Goal: Task Accomplishment & Management: Complete application form

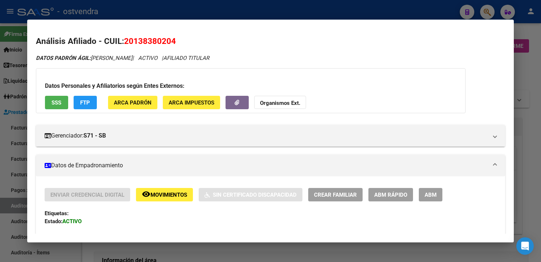
click at [206, 8] on div at bounding box center [270, 131] width 541 height 262
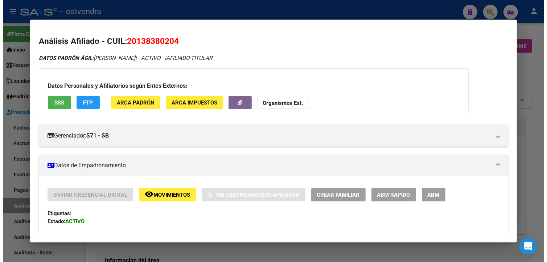
scroll to position [554, 0]
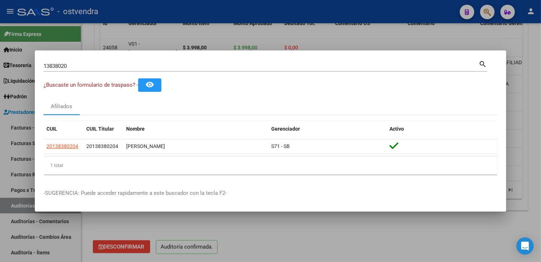
click at [206, 16] on div at bounding box center [270, 131] width 541 height 262
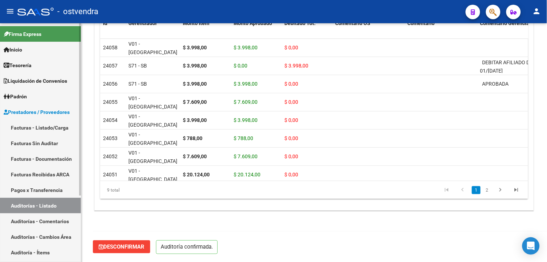
drag, startPoint x: 31, startPoint y: 128, endPoint x: 37, endPoint y: 128, distance: 5.8
click at [31, 128] on link "Facturas - Listado/Carga" at bounding box center [40, 128] width 81 height 16
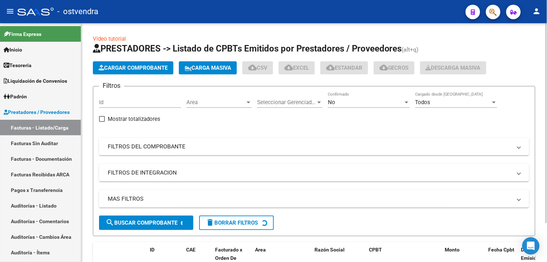
click at [145, 71] on button "Cargar Comprobante" at bounding box center [133, 67] width 80 height 13
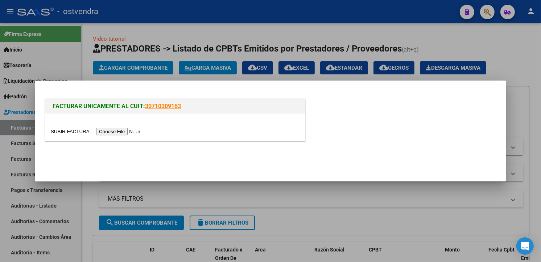
click at [125, 131] on input "file" at bounding box center [97, 132] width 92 height 8
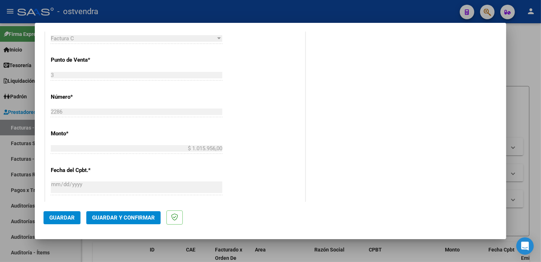
scroll to position [289, 0]
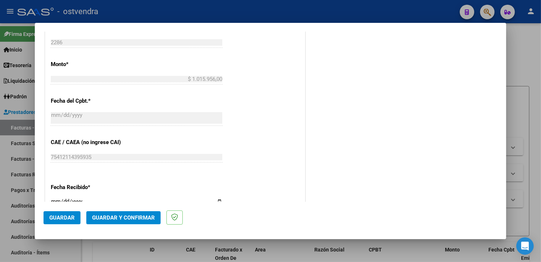
click at [70, 215] on span "Guardar" at bounding box center [61, 217] width 25 height 7
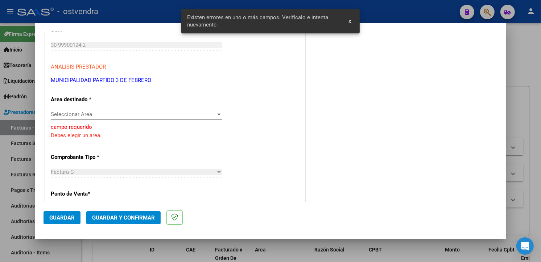
scroll to position [102, 0]
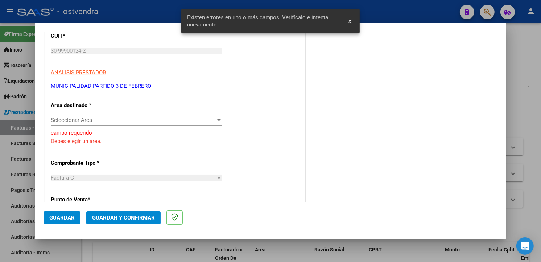
click at [149, 122] on span "Seleccionar Area" at bounding box center [133, 120] width 165 height 7
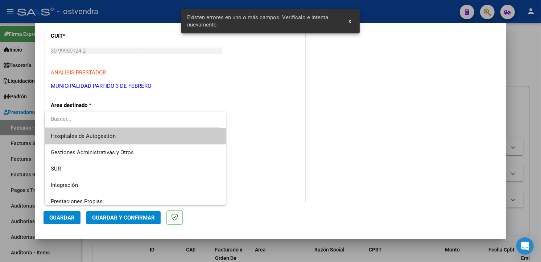
click at [133, 141] on span "Hospitales de Autogestión" at bounding box center [135, 136] width 169 height 16
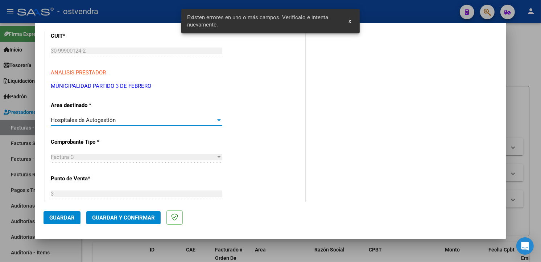
click at [74, 216] on button "Guardar" at bounding box center [62, 217] width 37 height 13
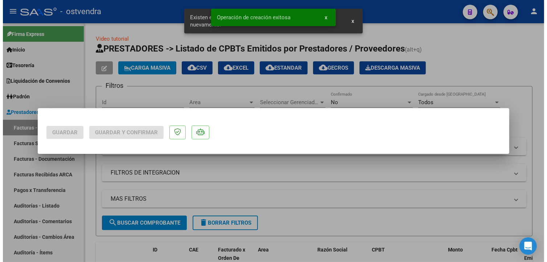
scroll to position [0, 0]
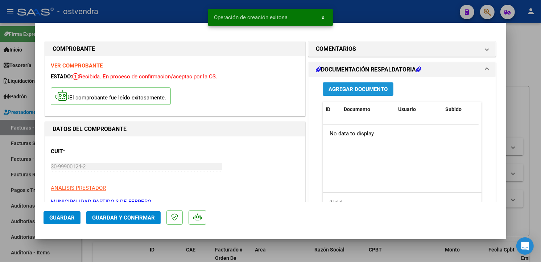
click at [352, 86] on span "Agregar Documento" at bounding box center [357, 89] width 59 height 7
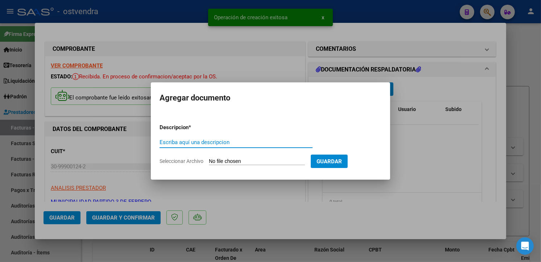
click at [255, 158] on input "Seleccionar Archivo" at bounding box center [257, 161] width 96 height 7
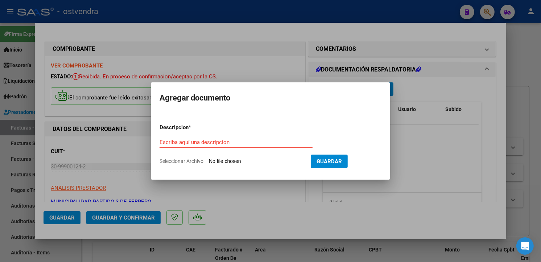
type input "C:\fakepath\DetallePrestacional SAME - TRES DE FEBRERO-8839.pdf"
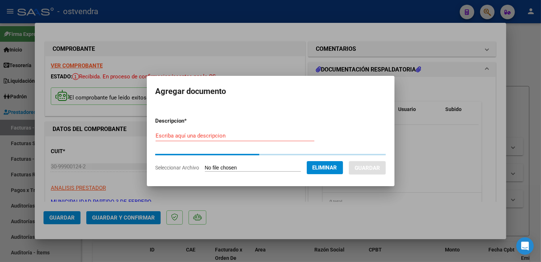
click at [244, 133] on input "Escriba aquí una descripcion" at bounding box center [235, 135] width 159 height 7
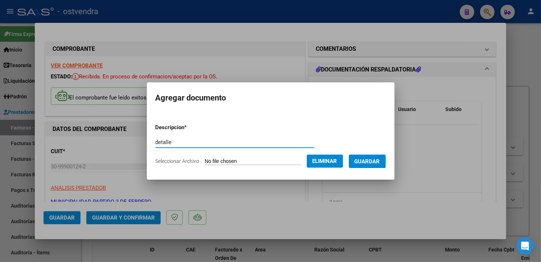
type input "detalle"
click at [382, 156] on button "Guardar" at bounding box center [367, 160] width 37 height 13
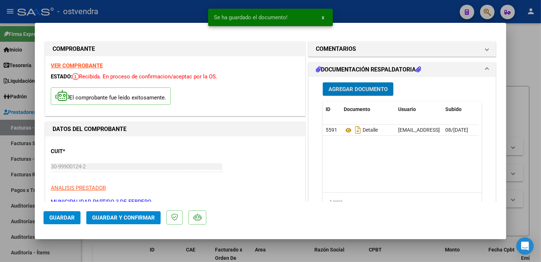
click at [365, 93] on button "Agregar Documento" at bounding box center [358, 88] width 71 height 13
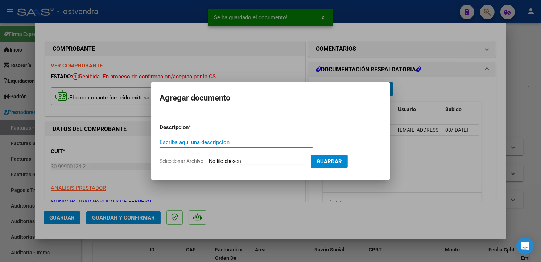
click at [228, 158] on input "Seleccionar Archivo" at bounding box center [257, 161] width 96 height 7
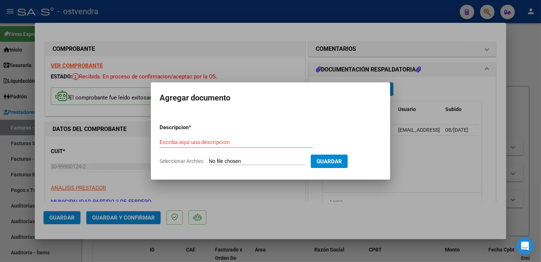
type input "C:\fakepath\DetallePrestacional CENTRO DE ATENCION PRIMARIA DE LA SALUD Nº 10-8…"
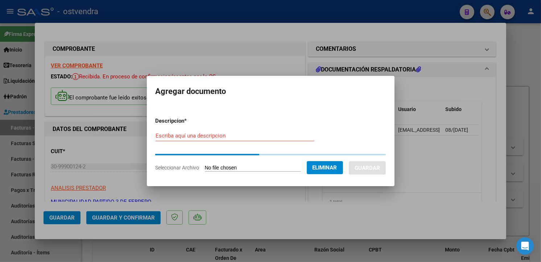
click at [223, 138] on input "Escriba aquí una descripcion" at bounding box center [235, 135] width 159 height 7
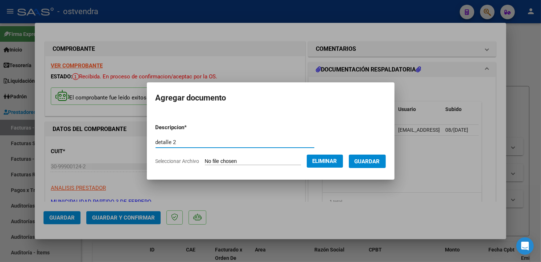
type input "detalle 2"
click at [357, 155] on button "Guardar" at bounding box center [367, 160] width 37 height 13
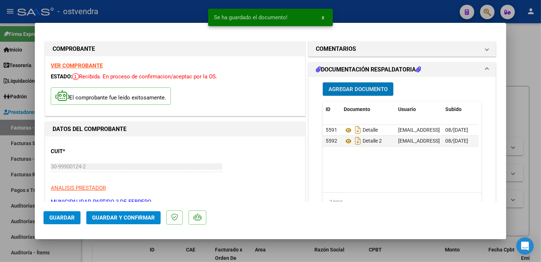
click at [323, 83] on button "Agregar Documento" at bounding box center [358, 88] width 71 height 13
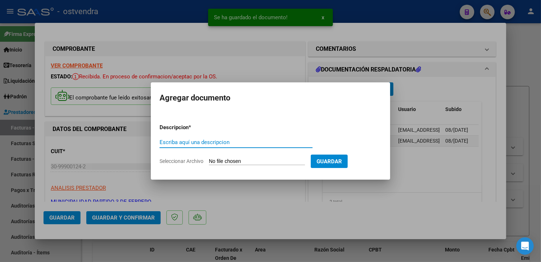
click at [253, 164] on input "Seleccionar Archivo" at bounding box center [257, 161] width 96 height 7
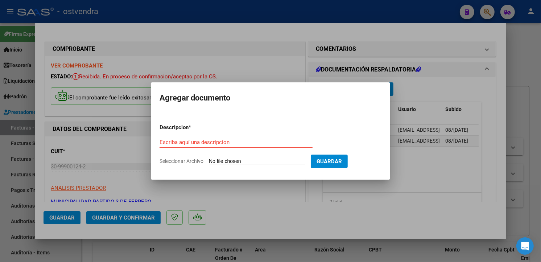
type input "C:\fakepath\DetallePrestacional CENTRO DE ATENCION PRIMARIA DE LA SALUD Nº 7-88…"
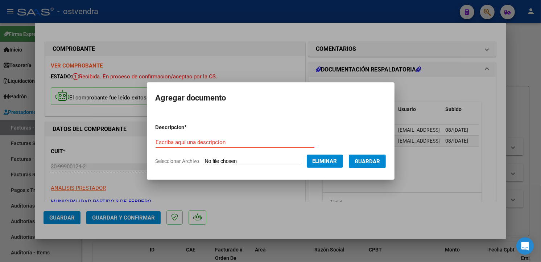
click at [234, 135] on form "Descripcion * Escriba aquí una descripcion Seleccionar Archivo Eliminar Guardar" at bounding box center [271, 144] width 230 height 53
click at [237, 140] on input "Escriba aquí una descripcion" at bounding box center [235, 142] width 159 height 7
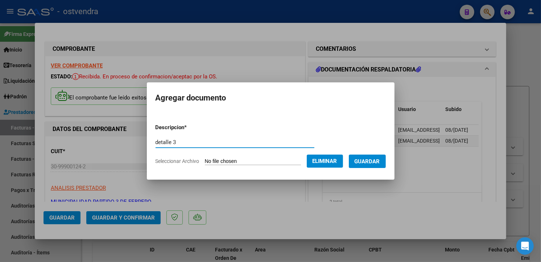
type input "detalle 3"
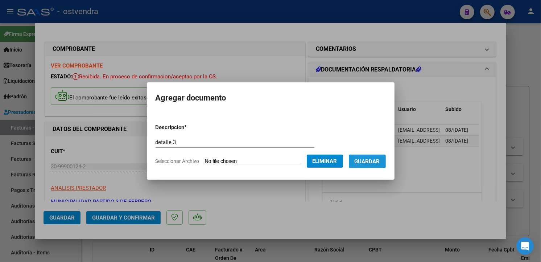
click at [368, 160] on span "Guardar" at bounding box center [367, 161] width 25 height 7
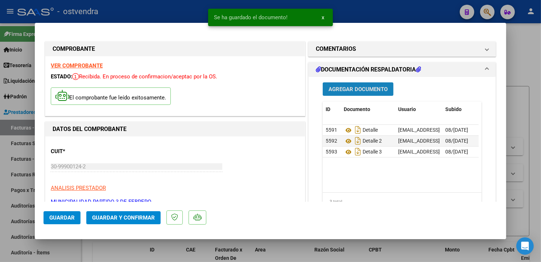
click at [357, 94] on button "Agregar Documento" at bounding box center [358, 88] width 71 height 13
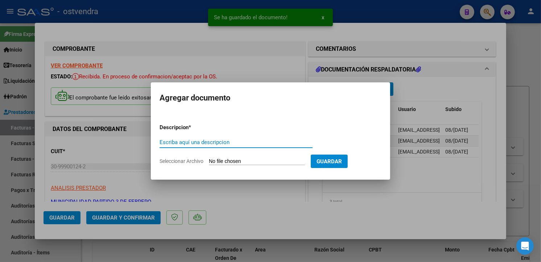
click at [246, 158] on app-file-uploader "Seleccionar Archivo" at bounding box center [235, 161] width 151 height 7
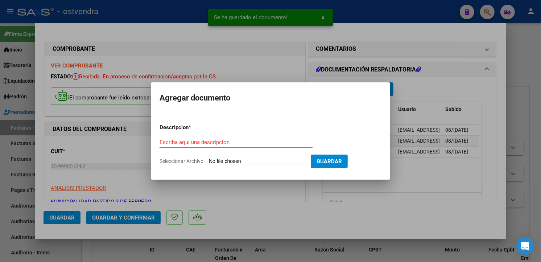
click at [246, 159] on input "Seleccionar Archivo" at bounding box center [257, 161] width 96 height 7
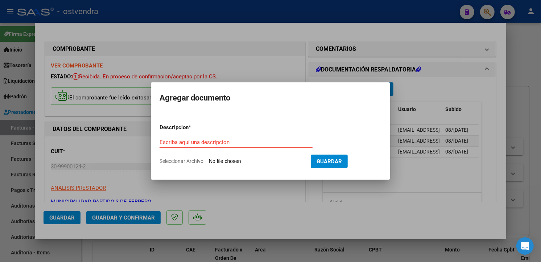
type input "C:\fakepath\DetallePrestacional HOSPITAL ODONTOLOGICO [PERSON_NAME]-8838.pdf"
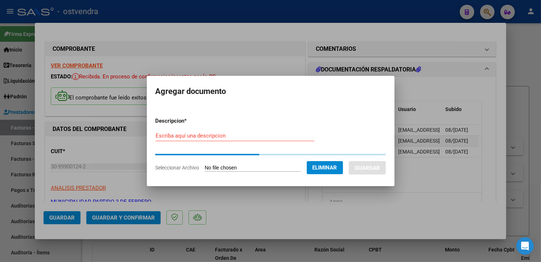
click at [252, 139] on div "Escriba aquí una descripcion" at bounding box center [235, 135] width 159 height 11
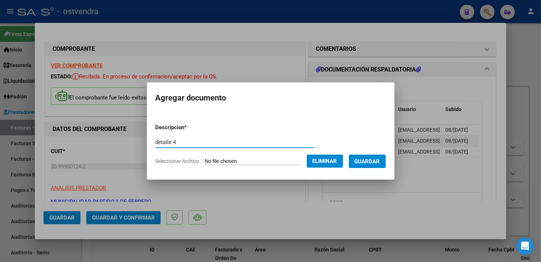
type input "detalle 4"
click at [371, 158] on span "Guardar" at bounding box center [367, 161] width 25 height 7
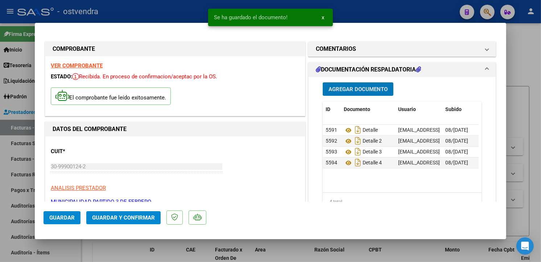
click at [358, 93] on button "Agregar Documento" at bounding box center [358, 88] width 71 height 13
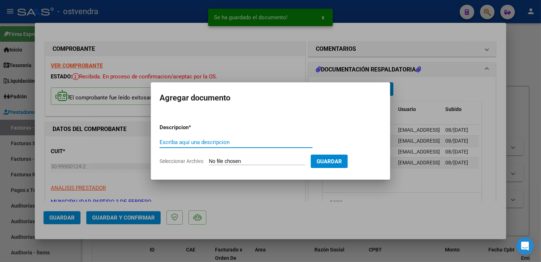
click at [265, 158] on input "Seleccionar Archivo" at bounding box center [257, 161] width 96 height 7
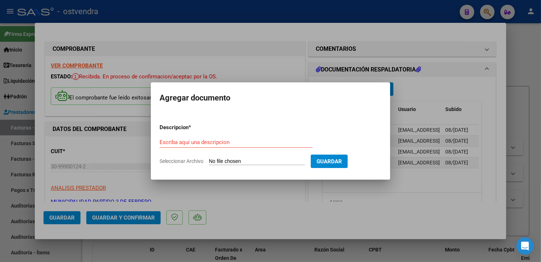
type input "C:\fakepath\CRG 1004.pdf"
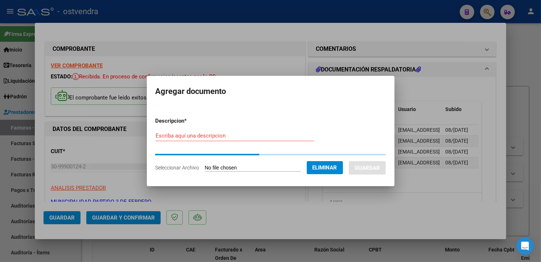
click at [203, 138] on input "Escriba aquí una descripcion" at bounding box center [235, 135] width 159 height 7
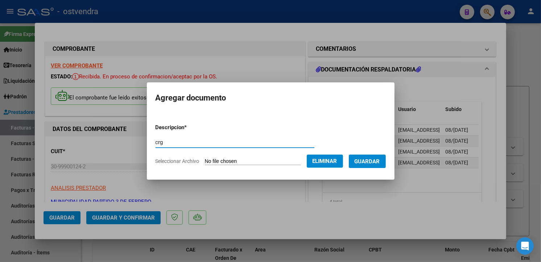
type input "crg"
click at [369, 162] on span "Guardar" at bounding box center [367, 161] width 25 height 7
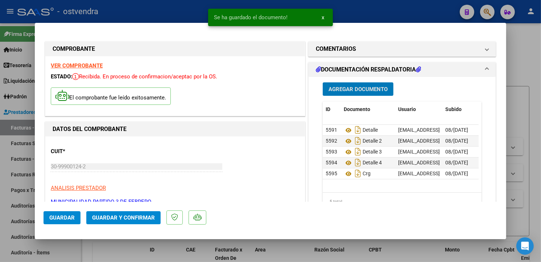
click at [357, 92] on span "Agregar Documento" at bounding box center [357, 89] width 59 height 7
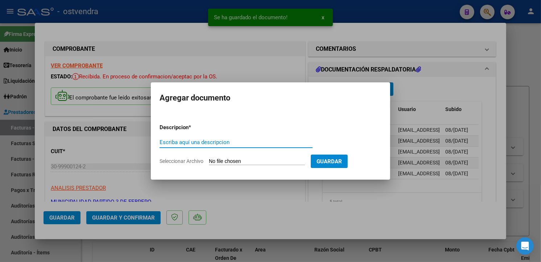
click at [291, 144] on input "Escriba aquí una descripcion" at bounding box center [236, 142] width 153 height 7
click at [265, 154] on div "Escriba aquí una descripcion" at bounding box center [236, 146] width 153 height 18
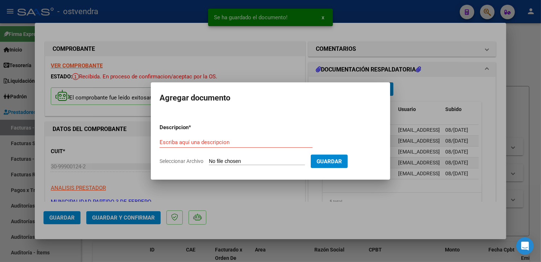
click at [265, 158] on app-file-uploader "Seleccionar Archivo" at bounding box center [235, 161] width 151 height 7
click at [265, 158] on input "Seleccionar Archivo" at bounding box center [257, 161] width 96 height 7
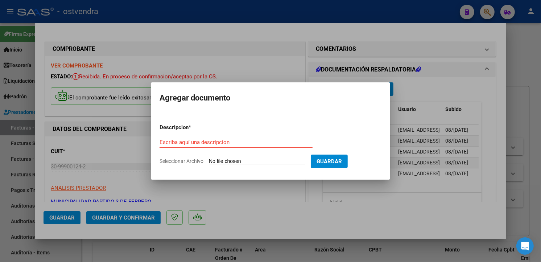
type input "C:\fakepath\Resumen de Prestaciones - 06[DATE]lsx"
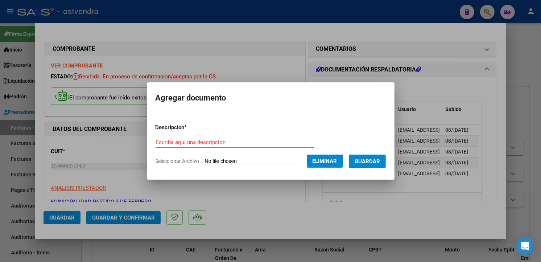
click at [244, 138] on div "Escriba aquí una descripcion" at bounding box center [235, 142] width 159 height 11
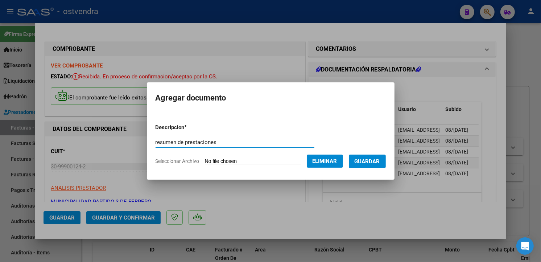
type input "resumen de prestaciones"
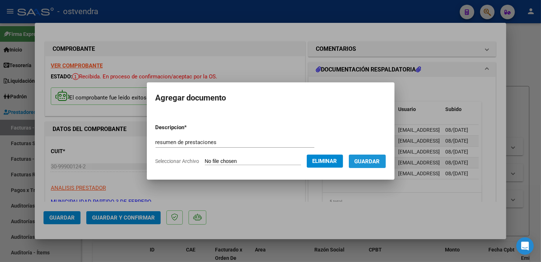
click at [356, 160] on span "Guardar" at bounding box center [367, 161] width 25 height 7
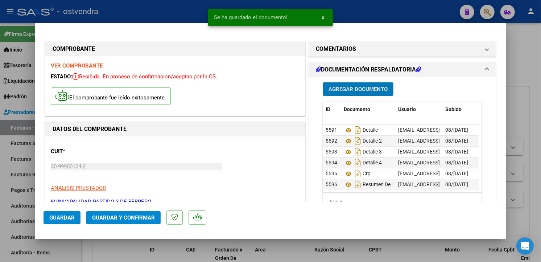
click at [152, 214] on span "Guardar y Confirmar" at bounding box center [123, 217] width 63 height 7
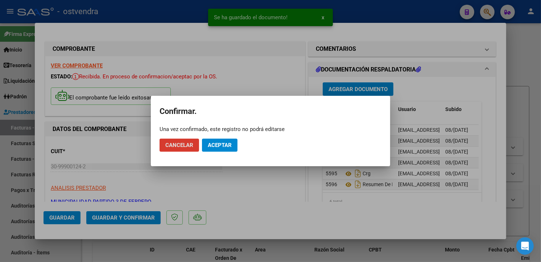
click at [220, 149] on button "Aceptar" at bounding box center [220, 144] width 36 height 13
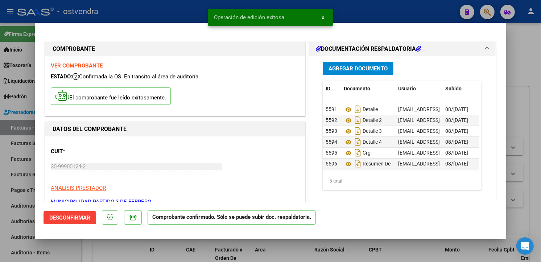
click at [16, 140] on div at bounding box center [270, 131] width 541 height 262
type input "$ 0,00"
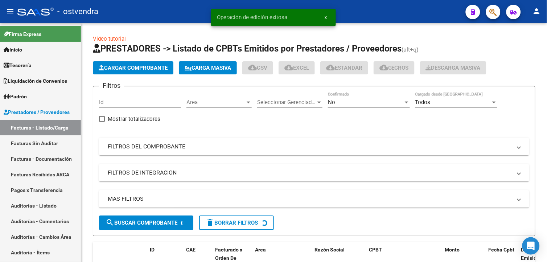
click at [16, 140] on link "Facturas Sin Auditar" at bounding box center [40, 143] width 81 height 16
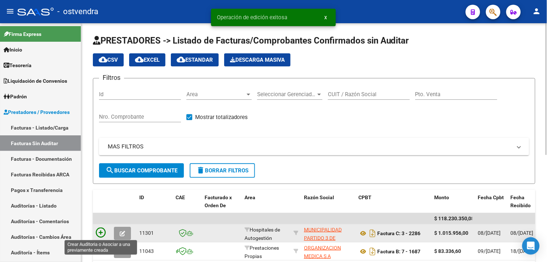
click at [103, 235] on icon at bounding box center [101, 232] width 10 height 10
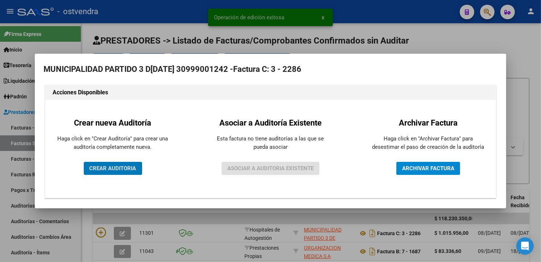
click at [133, 172] on button "CREAR AUDITORIA" at bounding box center [113, 168] width 58 height 13
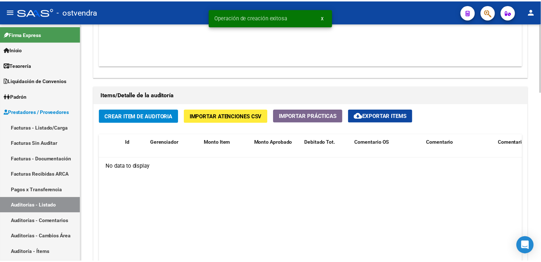
scroll to position [502, 0]
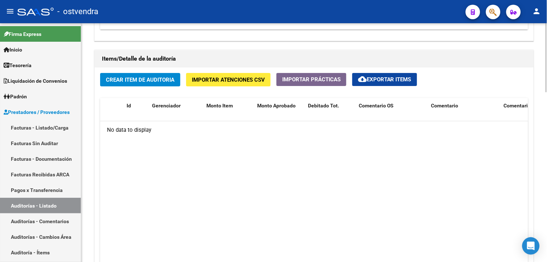
click at [271, 84] on div "Crear Item de Auditoria Importar Atenciones CSV Importar Prácticas cloud_downlo…" at bounding box center [314, 179] width 439 height 225
click at [267, 84] on button "Importar Atenciones CSV" at bounding box center [228, 79] width 84 height 13
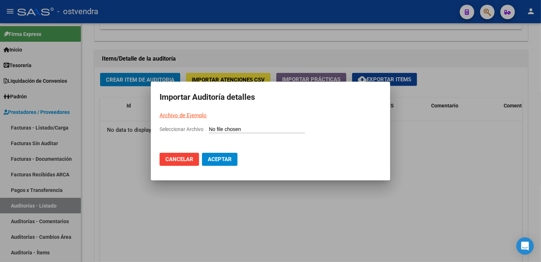
click at [213, 128] on input "Seleccionar Archivo" at bounding box center [257, 129] width 96 height 7
type input "C:\fakepath\Resumen de Prestaciones - 06[DATE]lsx"
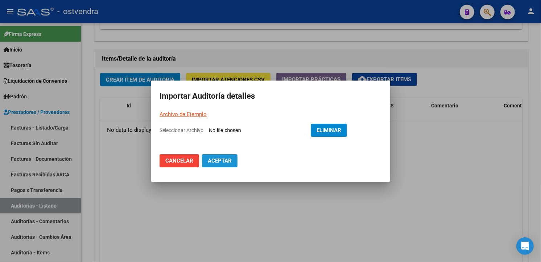
click at [233, 158] on button "Aceptar" at bounding box center [220, 160] width 36 height 13
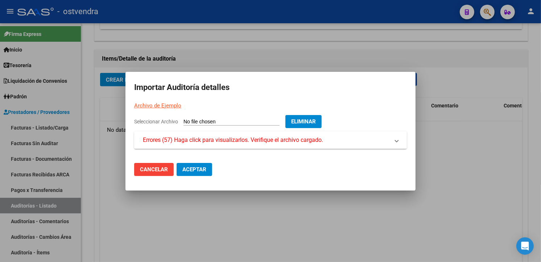
click at [237, 150] on mat-dialog-content "Seleccionar Archivo Eliminar Errores (57) Haga click para visualizarlos. Verifi…" at bounding box center [270, 136] width 290 height 42
click at [237, 143] on span "Errores (57) Haga click para visualizarlos. Verifique el archivo cargado." at bounding box center [233, 140] width 180 height 9
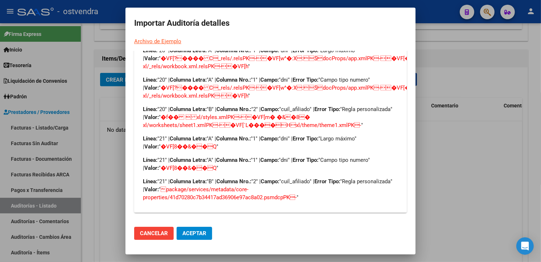
scroll to position [2486, 0]
click at [444, 54] on div at bounding box center [270, 131] width 541 height 262
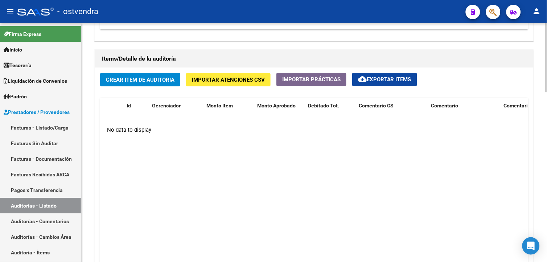
click at [243, 82] on span "Importar Atenciones CSV" at bounding box center [228, 79] width 73 height 7
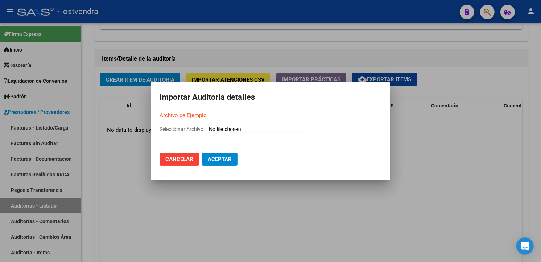
click at [224, 130] on input "Seleccionar Archivo" at bounding box center [257, 129] width 96 height 7
type input "C:\fakepath\Resumen de Prestaciones - 06[DATE]lsx"
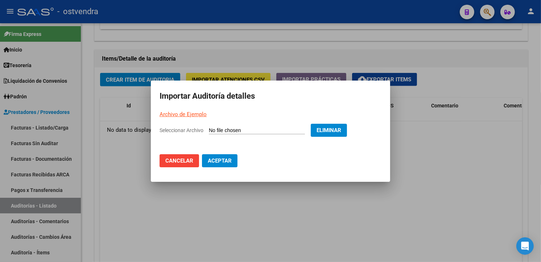
click at [234, 158] on button "Aceptar" at bounding box center [220, 160] width 36 height 13
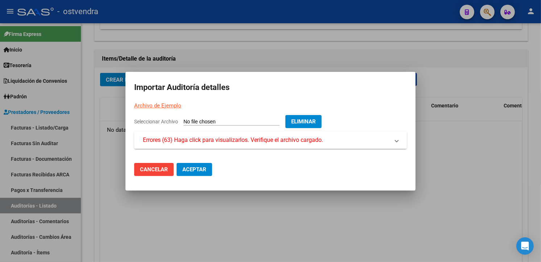
click at [236, 141] on span "Errores (63) Haga click para visualizarlos. Verifique el archivo cargado." at bounding box center [233, 140] width 180 height 9
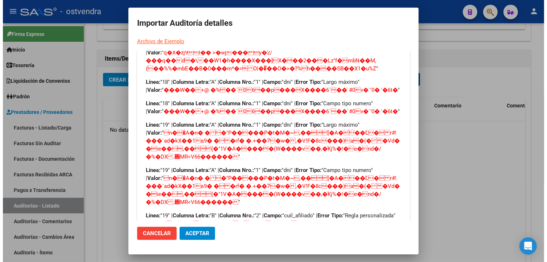
scroll to position [1632, 0]
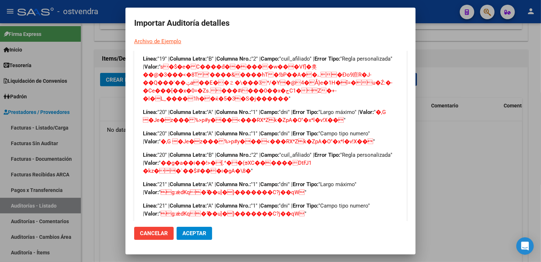
click at [423, 57] on div at bounding box center [270, 131] width 541 height 262
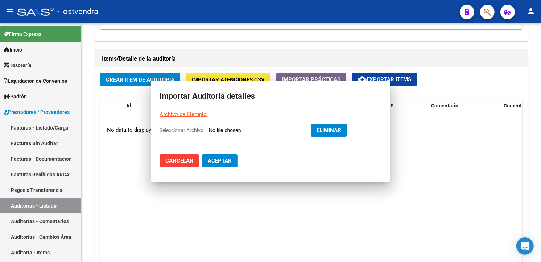
scroll to position [0, 0]
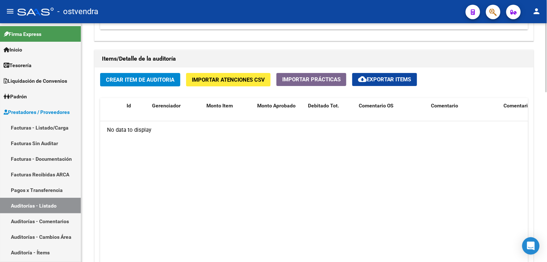
click at [235, 79] on span "Importar Atenciones CSV" at bounding box center [228, 79] width 73 height 7
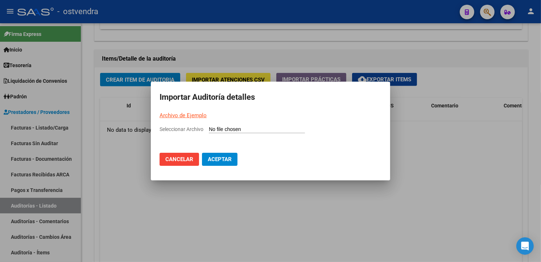
click at [198, 117] on link "Archivo de Ejemplo" at bounding box center [183, 115] width 47 height 7
click at [244, 132] on input "Seleccionar Archivo" at bounding box center [257, 129] width 96 height 7
type input "C:\fakepath\Auditoria-demo-saas-total (83).csv"
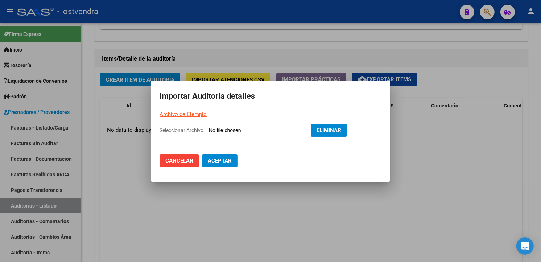
click at [231, 160] on span "Aceptar" at bounding box center [220, 160] width 24 height 7
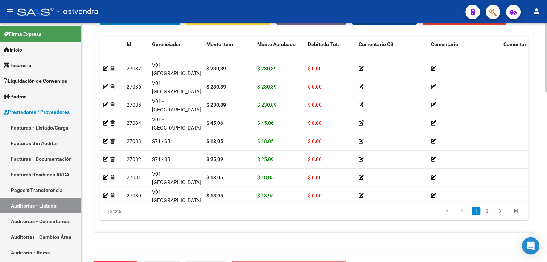
scroll to position [586, 0]
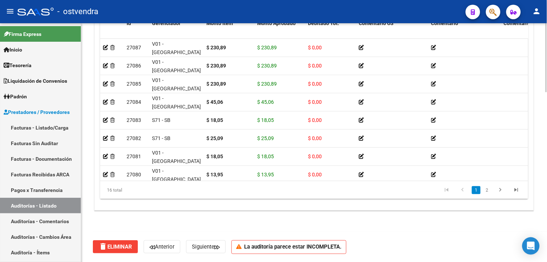
click at [541, 254] on html "menu - ostvendra person Firma Express Inicio Calendario SSS Instructivos Contac…" at bounding box center [273, 131] width 547 height 262
click at [131, 242] on button "delete Eliminar" at bounding box center [115, 246] width 45 height 13
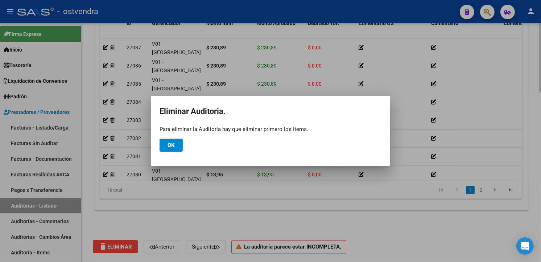
click at [247, 193] on div at bounding box center [270, 131] width 541 height 262
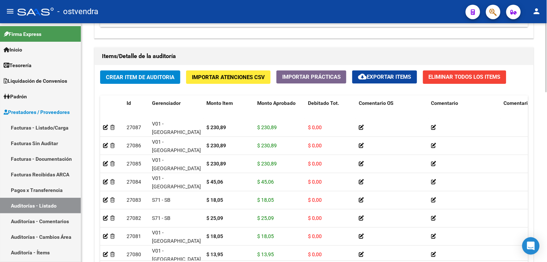
click at [541, 165] on html "menu - ostvendra person Firma Express Inicio Calendario SSS Instructivos Contac…" at bounding box center [273, 131] width 547 height 262
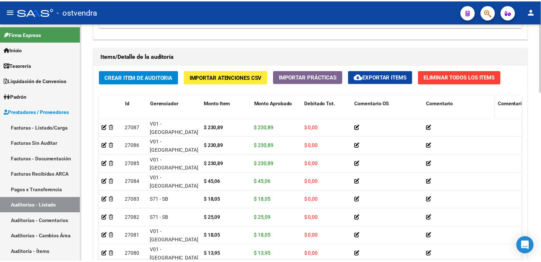
scroll to position [491, 0]
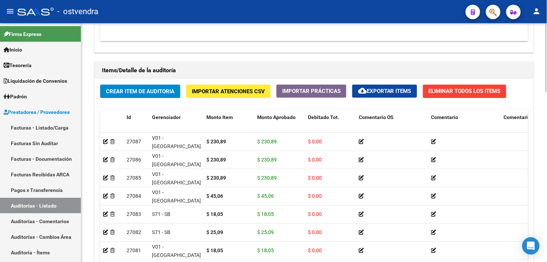
click at [448, 95] on button "Eliminar Todos los Items" at bounding box center [464, 90] width 83 height 13
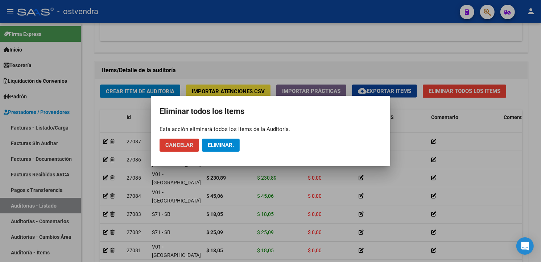
click at [221, 146] on span "Eliminar." at bounding box center [221, 145] width 26 height 7
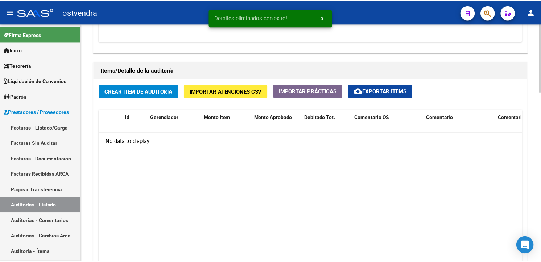
scroll to position [491, 0]
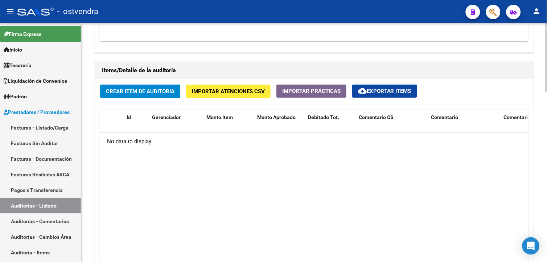
click at [252, 233] on datatable-body "No data to display" at bounding box center [314, 204] width 428 height 142
click at [213, 96] on button "Importar Atenciones CSV" at bounding box center [228, 90] width 84 height 13
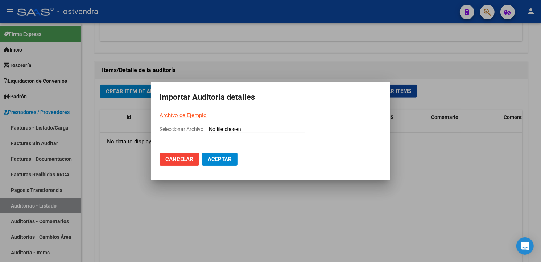
click at [213, 127] on input "Seleccionar Archivo" at bounding box center [257, 129] width 96 height 7
type input "C:\fakepath\Auditoria-demo-saas-total (83).csv"
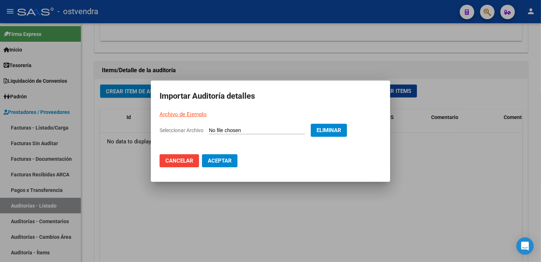
click at [231, 160] on span "Aceptar" at bounding box center [220, 160] width 24 height 7
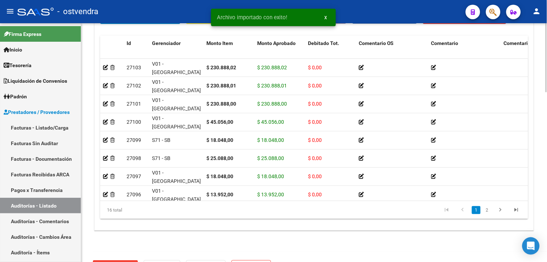
scroll to position [586, 0]
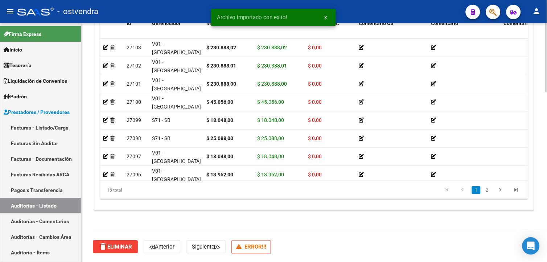
click at [541, 231] on html "menu - ostvendra person Firma Express Inicio Calendario SSS Instructivos Contac…" at bounding box center [273, 131] width 547 height 262
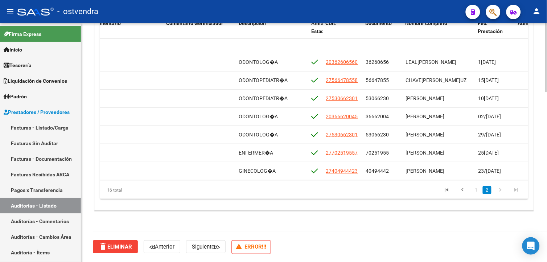
scroll to position [156, 338]
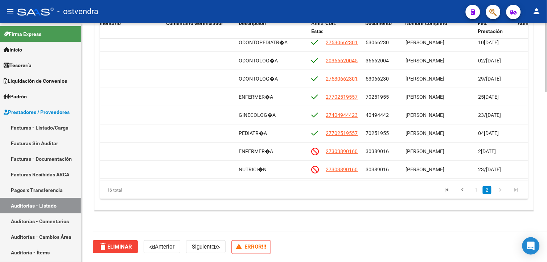
drag, startPoint x: 281, startPoint y: 219, endPoint x: 452, endPoint y: 219, distance: 171.1
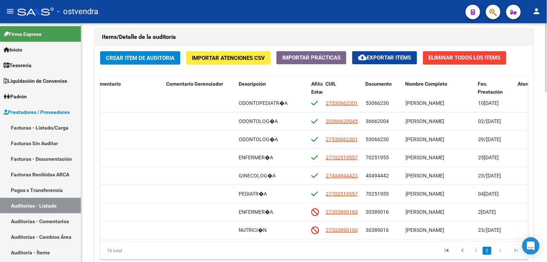
scroll to position [567, 0]
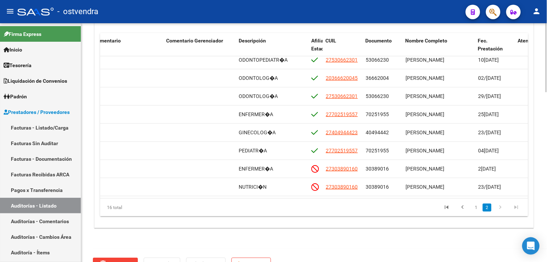
click at [541, 212] on html "menu - ostvendra person Firma Express Inicio Calendario SSS Instructivos Contac…" at bounding box center [273, 131] width 547 height 262
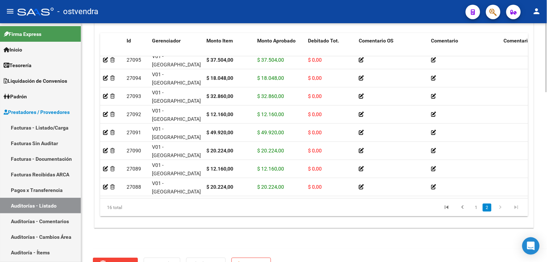
scroll to position [559, 0]
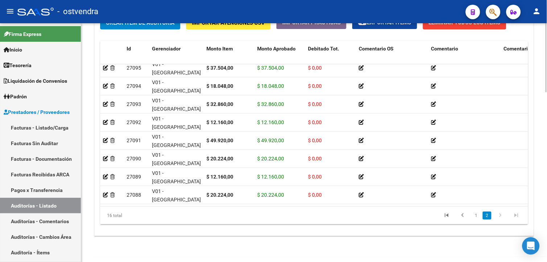
click at [541, 200] on html "menu - ostvendra person Firma Express Inicio Calendario SSS Instructivos Contac…" at bounding box center [273, 131] width 547 height 262
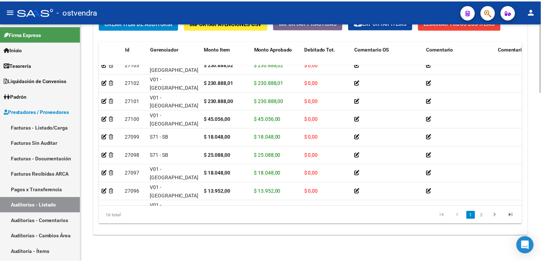
scroll to position [0, 0]
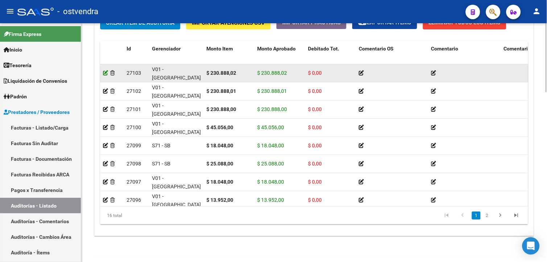
click at [107, 73] on icon at bounding box center [105, 72] width 5 height 5
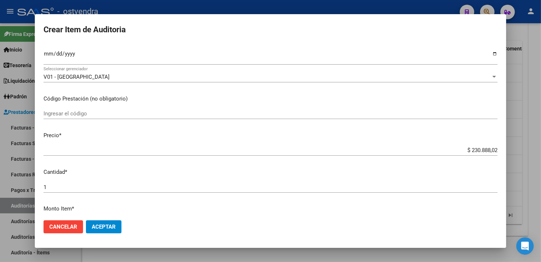
scroll to position [121, 0]
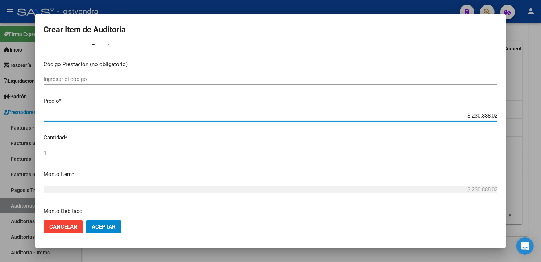
click at [491, 115] on input "$ 230.888,02" at bounding box center [271, 115] width 454 height 7
type input "$ 23.088,80"
type input "$ 230.888,00"
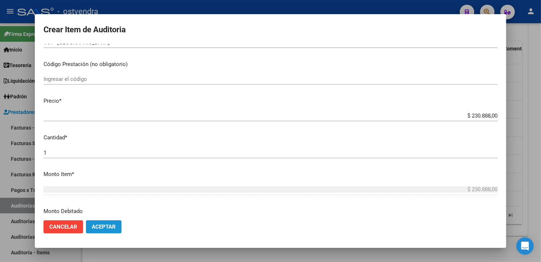
click at [117, 221] on button "Aceptar" at bounding box center [104, 226] width 36 height 13
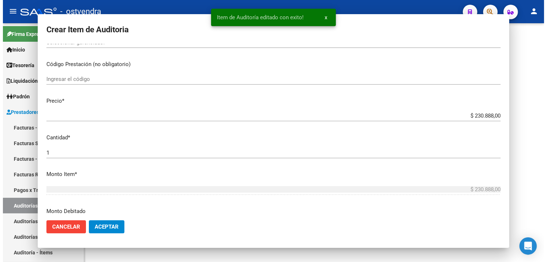
scroll to position [0, 0]
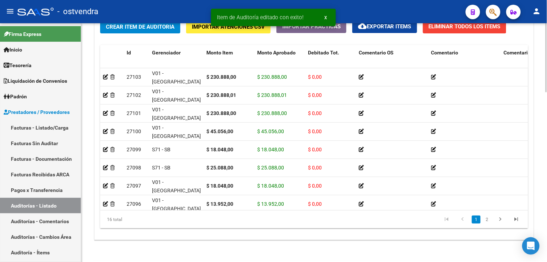
click at [541, 217] on html "menu - ostvendra person Firma Express Inicio Calendario SSS Instructivos Contac…" at bounding box center [273, 131] width 547 height 262
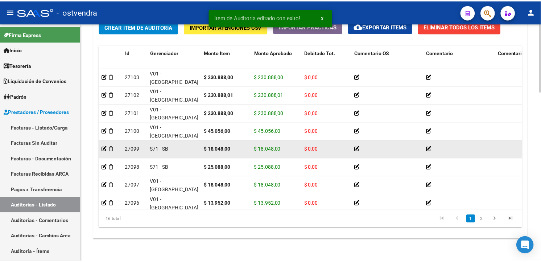
scroll to position [553, 0]
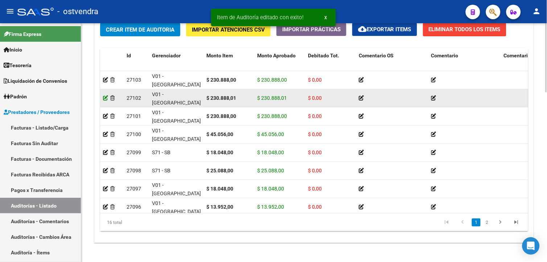
click at [104, 96] on icon at bounding box center [105, 97] width 5 height 5
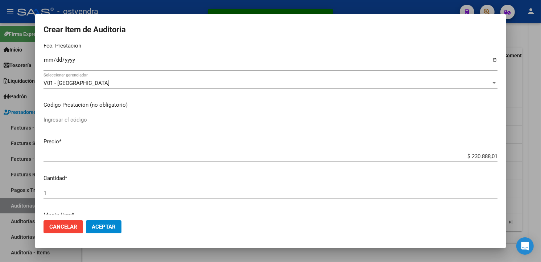
scroll to position [80, 0]
click at [491, 156] on input "$ 230.888,01" at bounding box center [271, 156] width 454 height 7
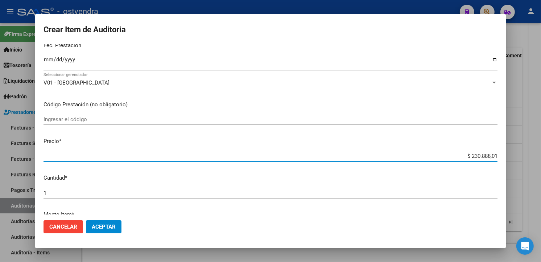
type input "$ 23.088,80"
type input "$ 230.888,00"
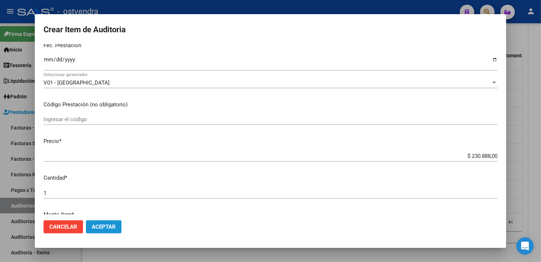
click at [112, 222] on button "Aceptar" at bounding box center [104, 226] width 36 height 13
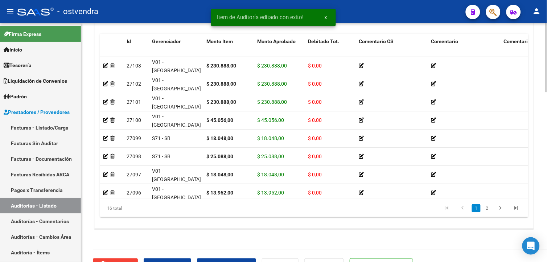
scroll to position [586, 0]
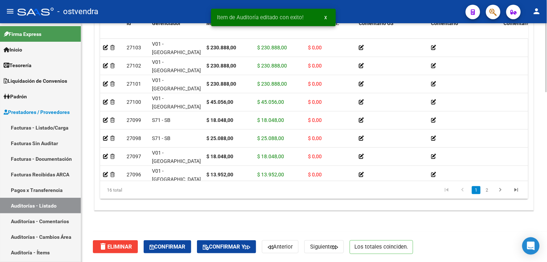
click at [541, 261] on html "menu - ostvendra person Firma Express Inicio Calendario SSS Instructivos Contac…" at bounding box center [273, 131] width 547 height 262
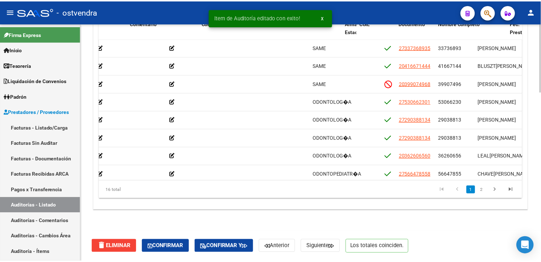
scroll to position [0, 381]
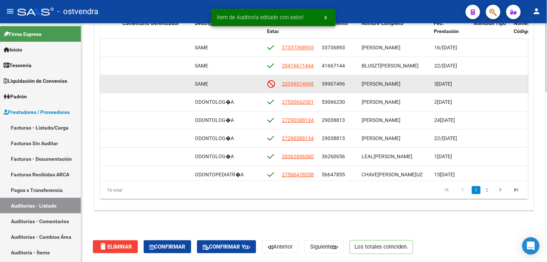
click at [293, 85] on span "20399074968" at bounding box center [298, 84] width 32 height 6
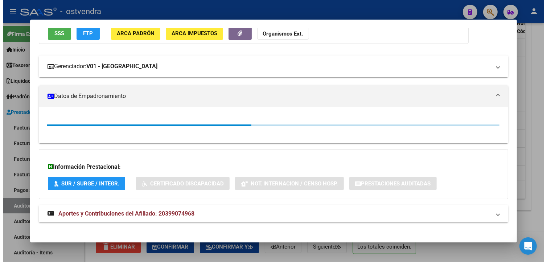
scroll to position [74, 0]
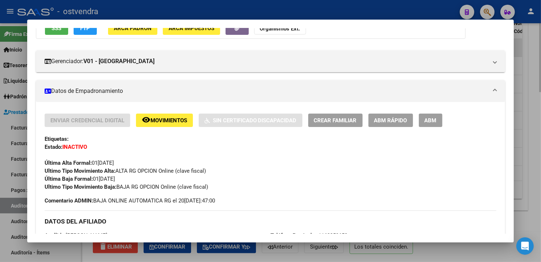
drag, startPoint x: 299, startPoint y: 13, endPoint x: 314, endPoint y: 44, distance: 34.5
click at [300, 12] on div at bounding box center [270, 131] width 541 height 262
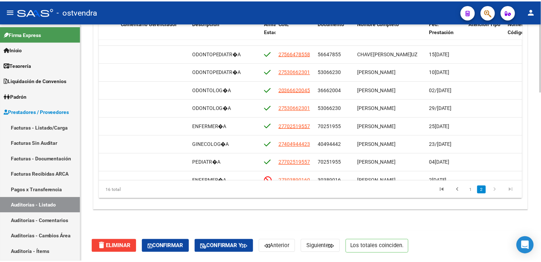
scroll to position [156, 381]
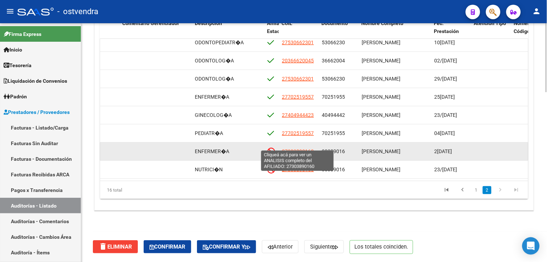
click at [305, 148] on span "27303890160" at bounding box center [298, 151] width 32 height 6
type textarea "27303890160"
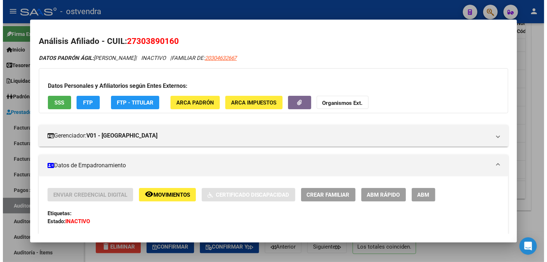
scroll to position [40, 0]
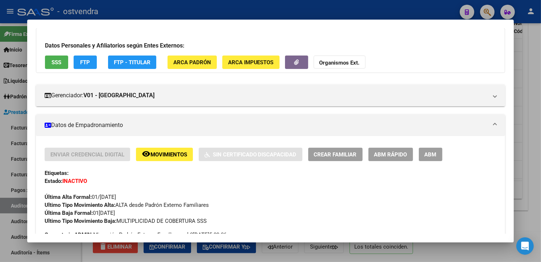
click at [338, 11] on div at bounding box center [270, 131] width 541 height 262
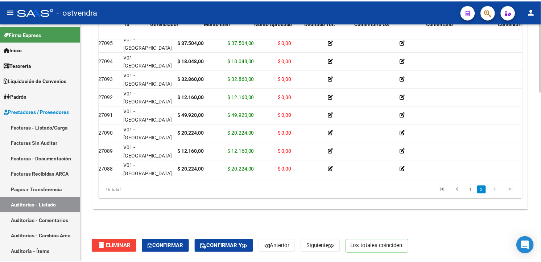
scroll to position [156, 0]
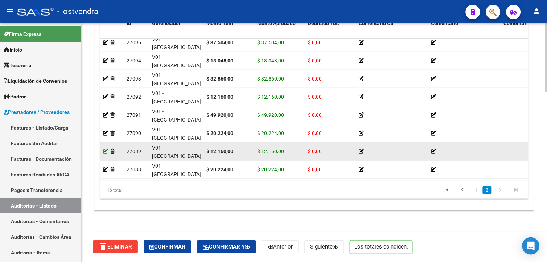
click at [106, 149] on icon at bounding box center [105, 151] width 5 height 5
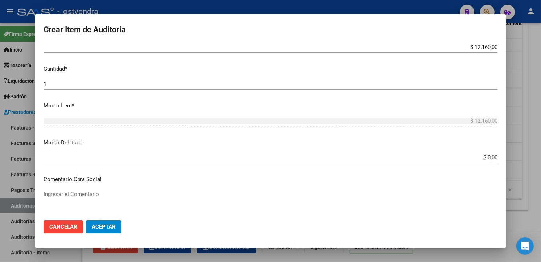
scroll to position [201, 0]
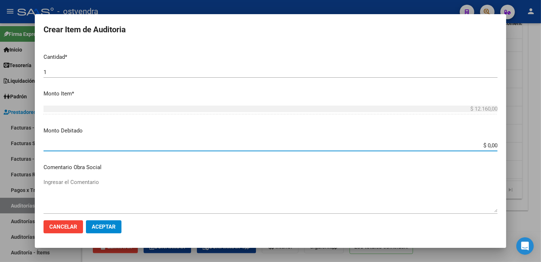
click at [491, 145] on input "$ 0,00" at bounding box center [271, 145] width 454 height 7
type input "$ 12.160,00"
click at [110, 228] on span "Aceptar" at bounding box center [104, 226] width 24 height 7
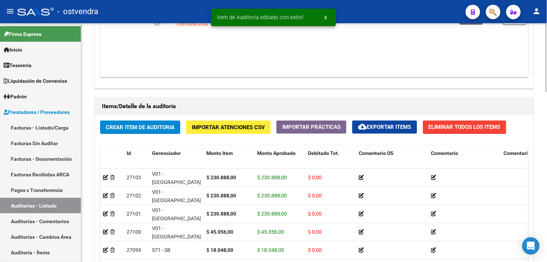
scroll to position [586, 0]
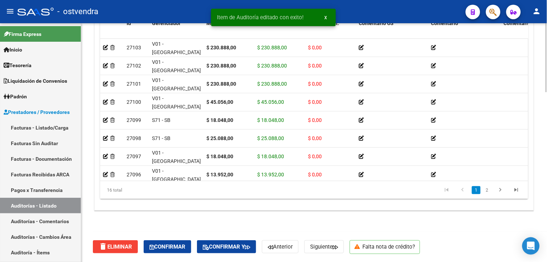
click at [541, 261] on html "menu - ostvendra person Firma Express Inicio Calendario SSS Instructivos Contac…" at bounding box center [273, 131] width 547 height 262
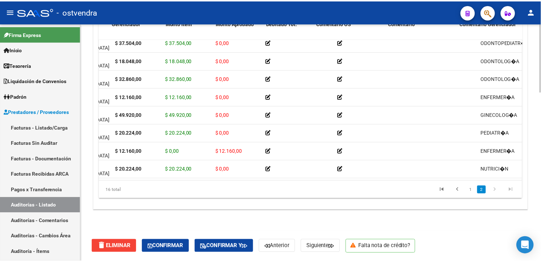
scroll to position [156, 0]
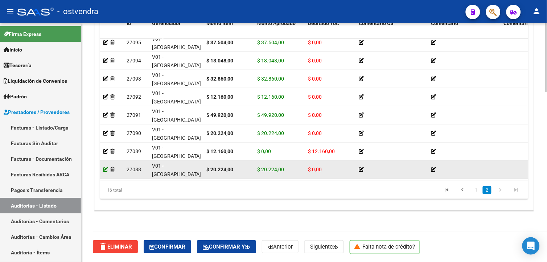
click at [107, 167] on icon at bounding box center [105, 169] width 5 height 5
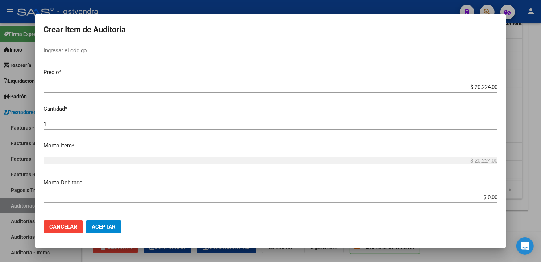
scroll to position [201, 0]
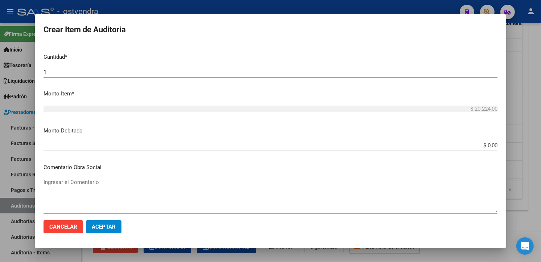
click at [492, 145] on app-form-text-field "Monto Debitado $ 0,00 Ingresar el monto" at bounding box center [274, 138] width 460 height 22
click at [490, 145] on input "$ 0,00" at bounding box center [271, 145] width 454 height 7
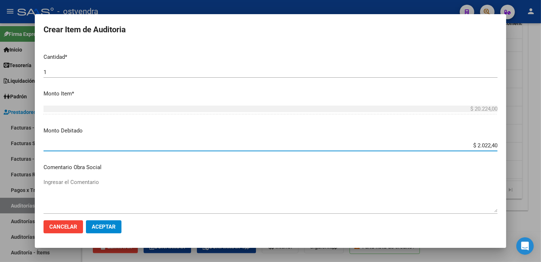
type input "$ 20.224,00"
click at [119, 223] on button "Aceptar" at bounding box center [104, 226] width 36 height 13
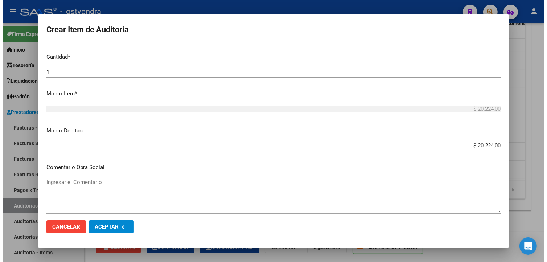
scroll to position [0, 0]
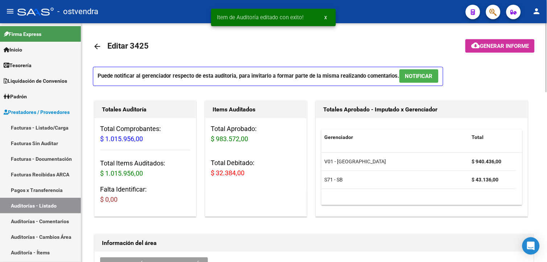
click at [408, 73] on span "NOTIFICAR" at bounding box center [419, 76] width 28 height 7
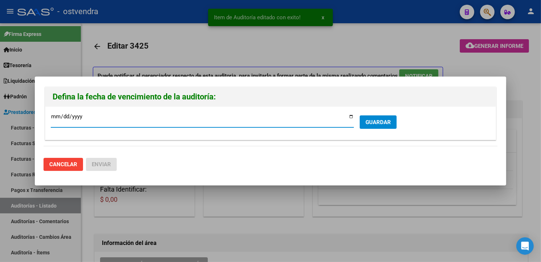
type input "2[DATE]"
click at [371, 119] on span "GUARDAR" at bounding box center [377, 122] width 25 height 7
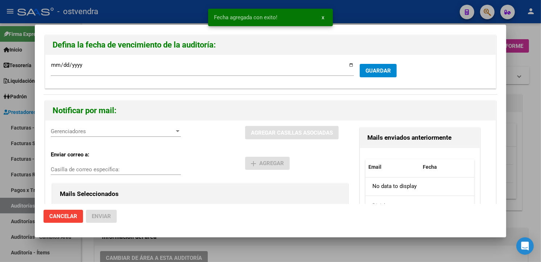
click at [146, 125] on div "Gerenciadores Gerenciadores AGREGAR CASILLAS ASOCIADAS Enviar correo a: Casilla…" at bounding box center [270, 204] width 450 height 168
click at [147, 128] on span "Gerenciadores" at bounding box center [113, 131] width 124 height 7
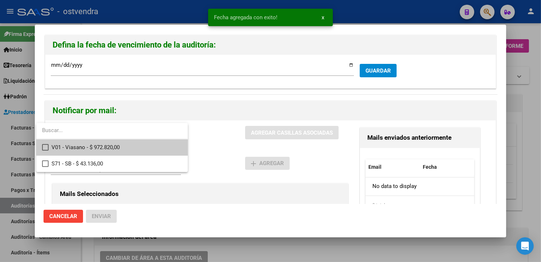
click at [143, 146] on span "V01 - Viasano - $ 972.820,00" at bounding box center [116, 147] width 130 height 16
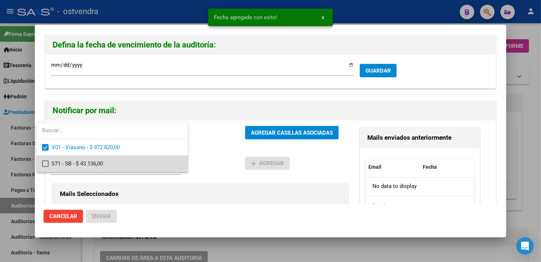
click at [144, 157] on span "S71 - SB - $ 43.136,00" at bounding box center [116, 164] width 130 height 16
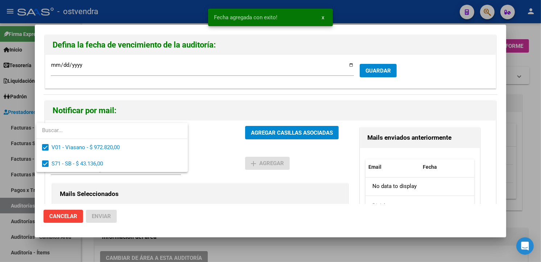
click at [271, 128] on div at bounding box center [270, 131] width 541 height 262
click at [271, 128] on button "AGREGAR CASILLAS ASOCIADAS" at bounding box center [292, 132] width 94 height 13
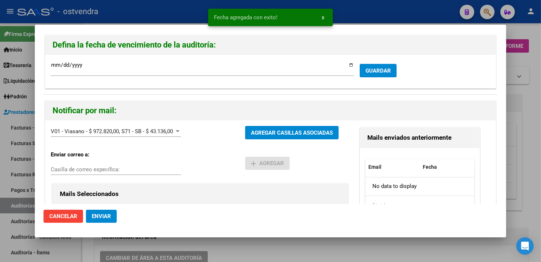
click at [109, 218] on span "Enviar" at bounding box center [101, 216] width 19 height 7
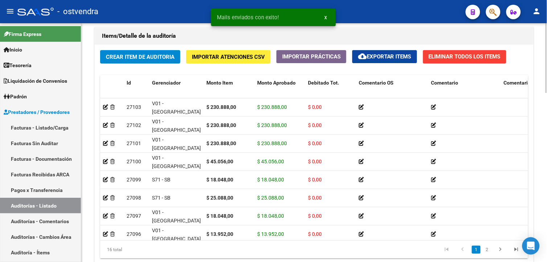
scroll to position [579, 0]
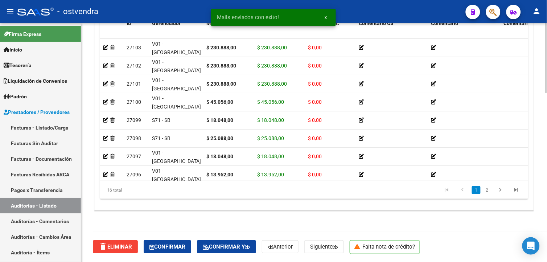
click at [541, 253] on html "menu - ostvendra person Firma Express Inicio Calendario SSS Instructivos Contac…" at bounding box center [273, 131] width 547 height 262
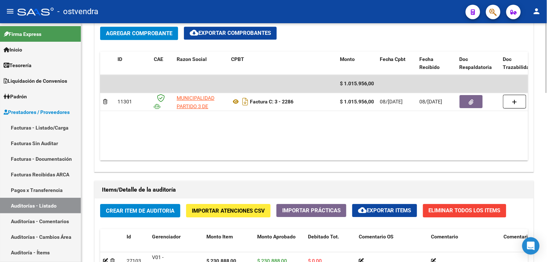
click at [541, 146] on div "arrow_back Editar 3425 cloud_download Generar informe ESTA AUDITORÍA ESTÁ ABIER…" at bounding box center [314, 66] width 467 height 817
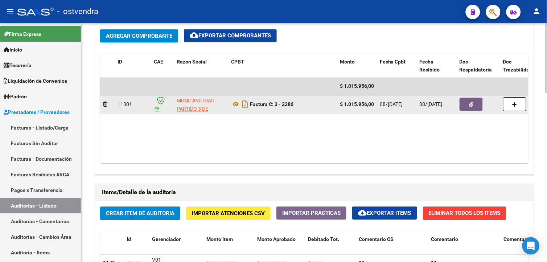
drag, startPoint x: 250, startPoint y: 103, endPoint x: 295, endPoint y: 107, distance: 45.1
click at [295, 107] on div "Factura C: 3 - 2286" at bounding box center [282, 104] width 103 height 12
drag, startPoint x: 295, startPoint y: 107, endPoint x: 290, endPoint y: 106, distance: 5.2
copy strong "Factura C: 3 - 2286"
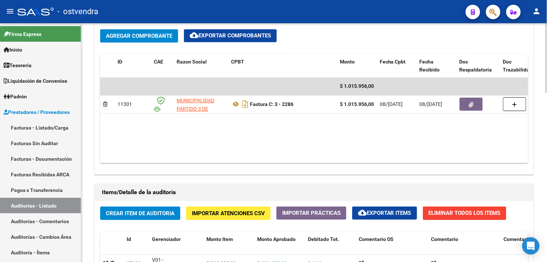
scroll to position [579, 0]
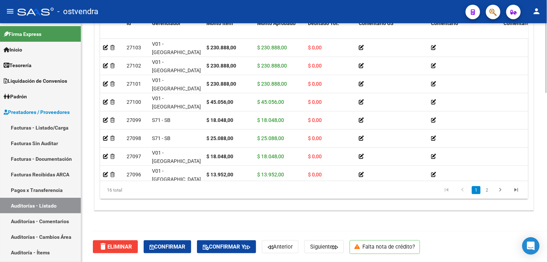
click at [541, 252] on div at bounding box center [546, 227] width 2 height 70
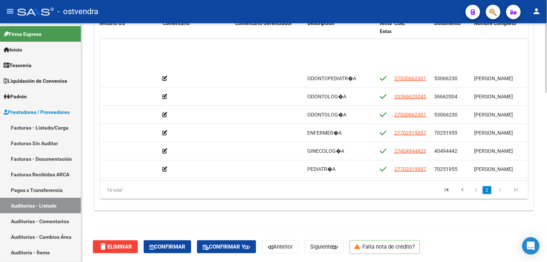
scroll to position [156, 269]
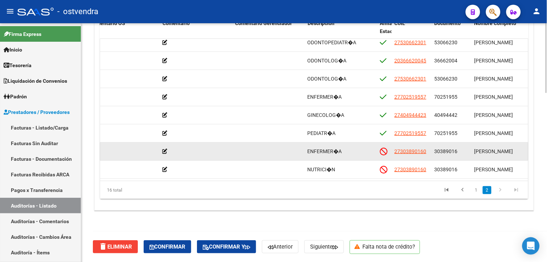
drag, startPoint x: 434, startPoint y: 144, endPoint x: 457, endPoint y: 142, distance: 23.2
click at [457, 148] on span "30389016" at bounding box center [445, 151] width 23 height 6
copy span "30389016"
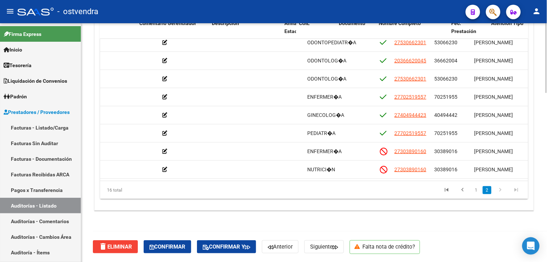
scroll to position [156, 472]
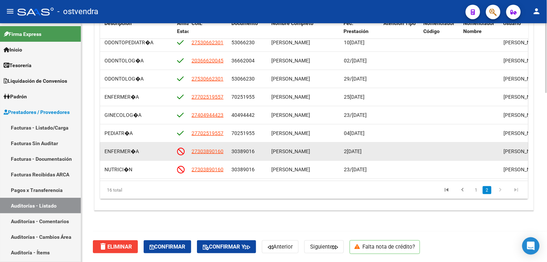
drag, startPoint x: 273, startPoint y: 144, endPoint x: 335, endPoint y: 144, distance: 62.4
click at [335, 147] on div "[PERSON_NAME]" at bounding box center [304, 151] width 67 height 8
drag, startPoint x: 335, startPoint y: 144, endPoint x: 324, endPoint y: 146, distance: 11.4
copy span "[PERSON_NAME]"
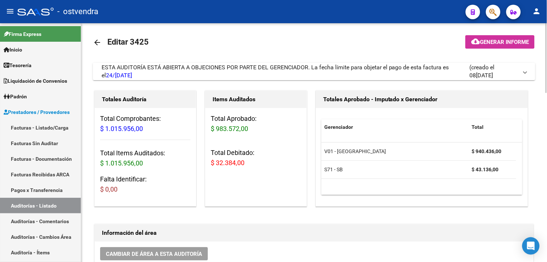
click at [541, 38] on html "menu - ostvendra person Firma Express Inicio Calendario SSS Instructivos Contac…" at bounding box center [273, 131] width 547 height 262
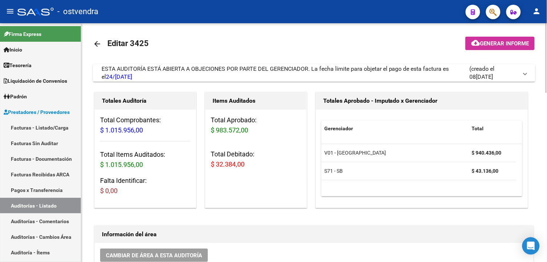
drag, startPoint x: 212, startPoint y: 164, endPoint x: 248, endPoint y: 165, distance: 35.5
click at [248, 165] on h3 "Total Debitado: $ 32.384,00" at bounding box center [256, 159] width 90 height 20
drag, startPoint x: 248, startPoint y: 165, endPoint x: 234, endPoint y: 164, distance: 13.8
copy span "$ 32.384,00"
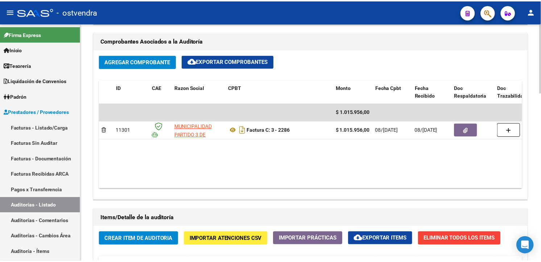
scroll to position [579, 0]
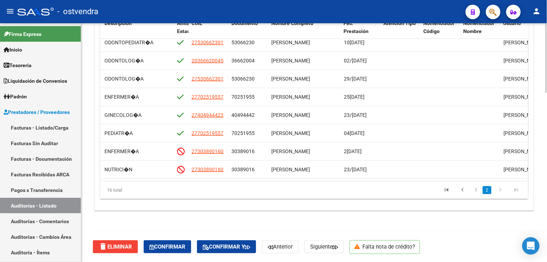
click at [541, 259] on html "menu - ostvendra person Firma Express Inicio Calendario SSS Instructivos Contac…" at bounding box center [273, 131] width 547 height 262
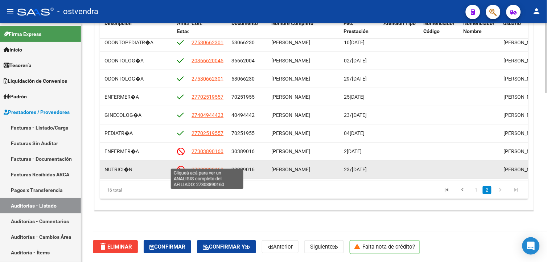
click at [220, 166] on span "27303890160" at bounding box center [207, 169] width 32 height 6
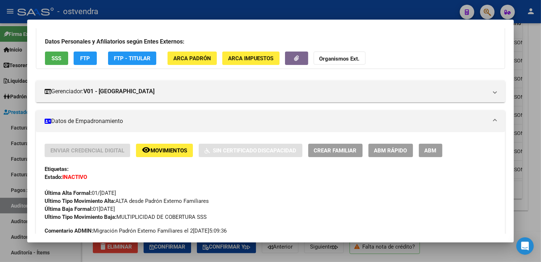
scroll to position [0, 0]
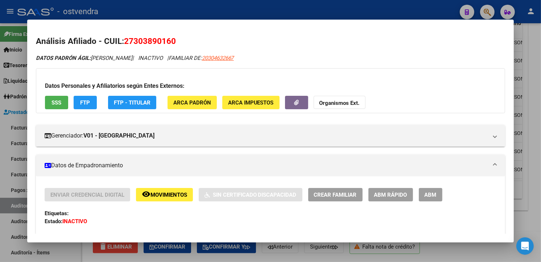
click at [48, 98] on button "SSS" at bounding box center [56, 102] width 23 height 13
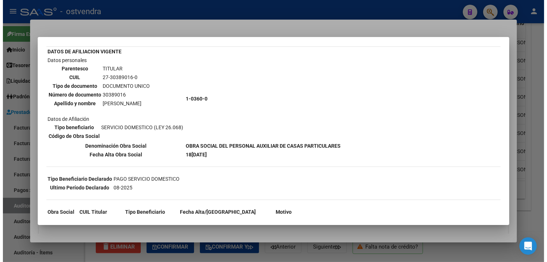
scroll to position [66, 0]
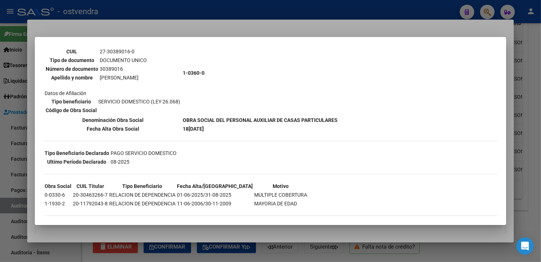
click at [261, 31] on div at bounding box center [270, 131] width 541 height 262
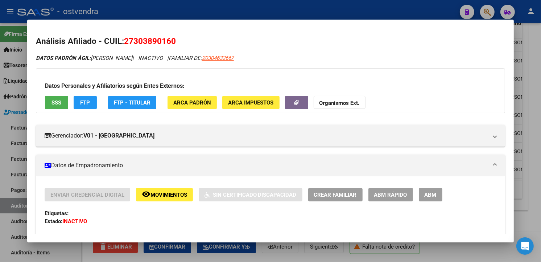
click at [266, 13] on div at bounding box center [270, 131] width 541 height 262
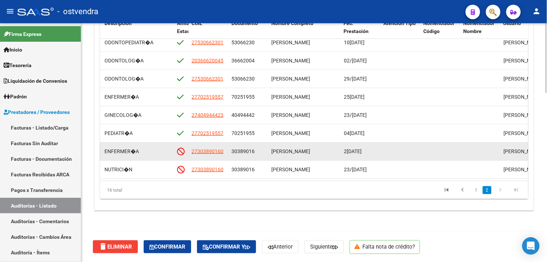
drag, startPoint x: 343, startPoint y: 145, endPoint x: 373, endPoint y: 145, distance: 29.4
click at [373, 147] on div "2[DATE]" at bounding box center [361, 151] width 34 height 8
drag, startPoint x: 373, startPoint y: 145, endPoint x: 365, endPoint y: 142, distance: 8.0
copy span "2[DATE]"
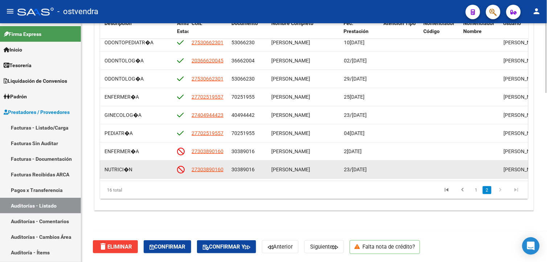
drag, startPoint x: 343, startPoint y: 160, endPoint x: 370, endPoint y: 164, distance: 27.1
click at [367, 166] on span "23/[DATE]" at bounding box center [355, 169] width 23 height 6
copy span "23/[DATE]"
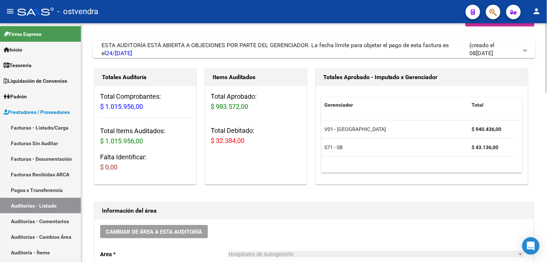
scroll to position [0, 0]
